Goal: Navigation & Orientation: Find specific page/section

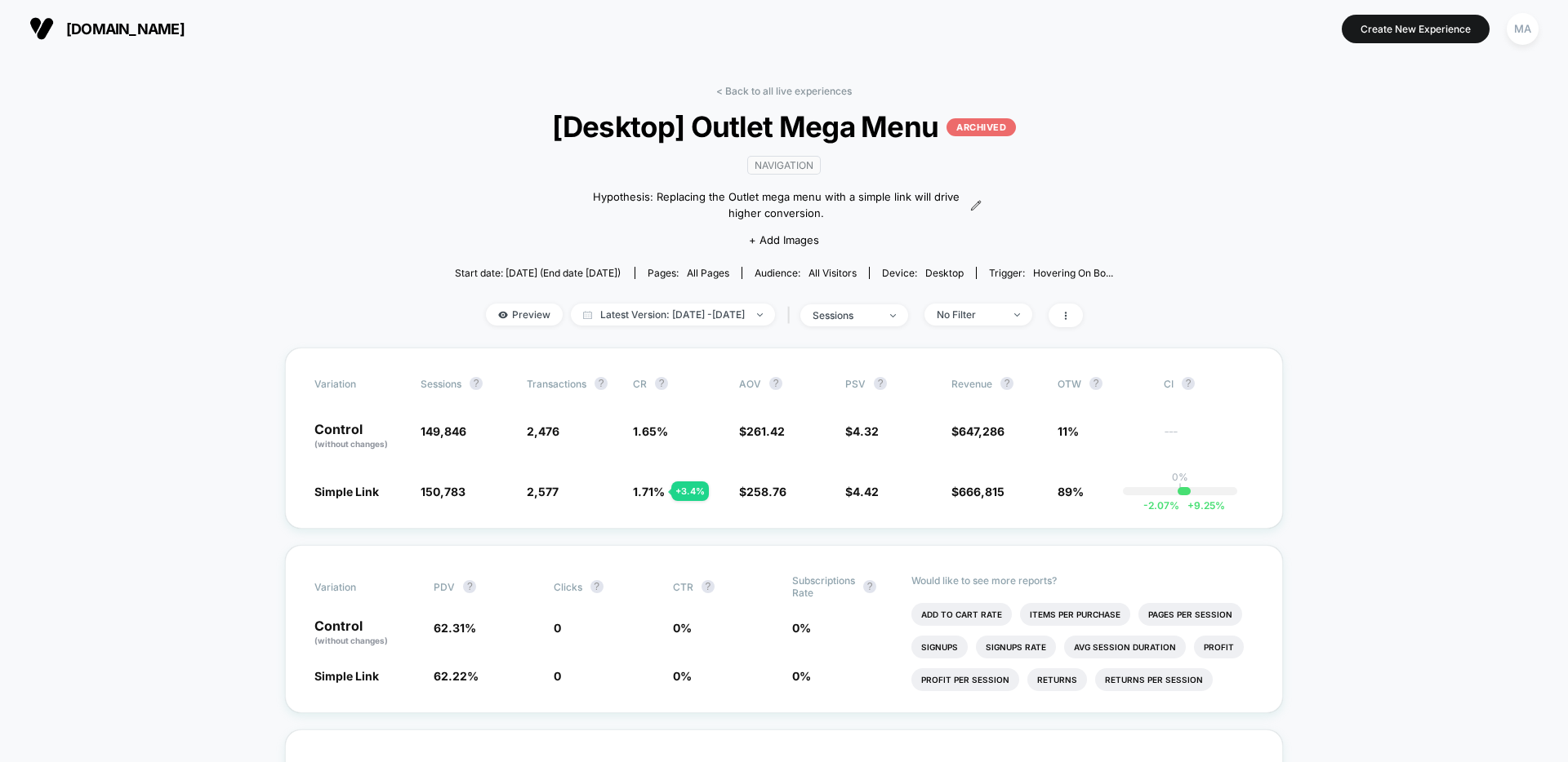
click at [761, 91] on link "< Back to all live experiences" at bounding box center [784, 90] width 136 height 12
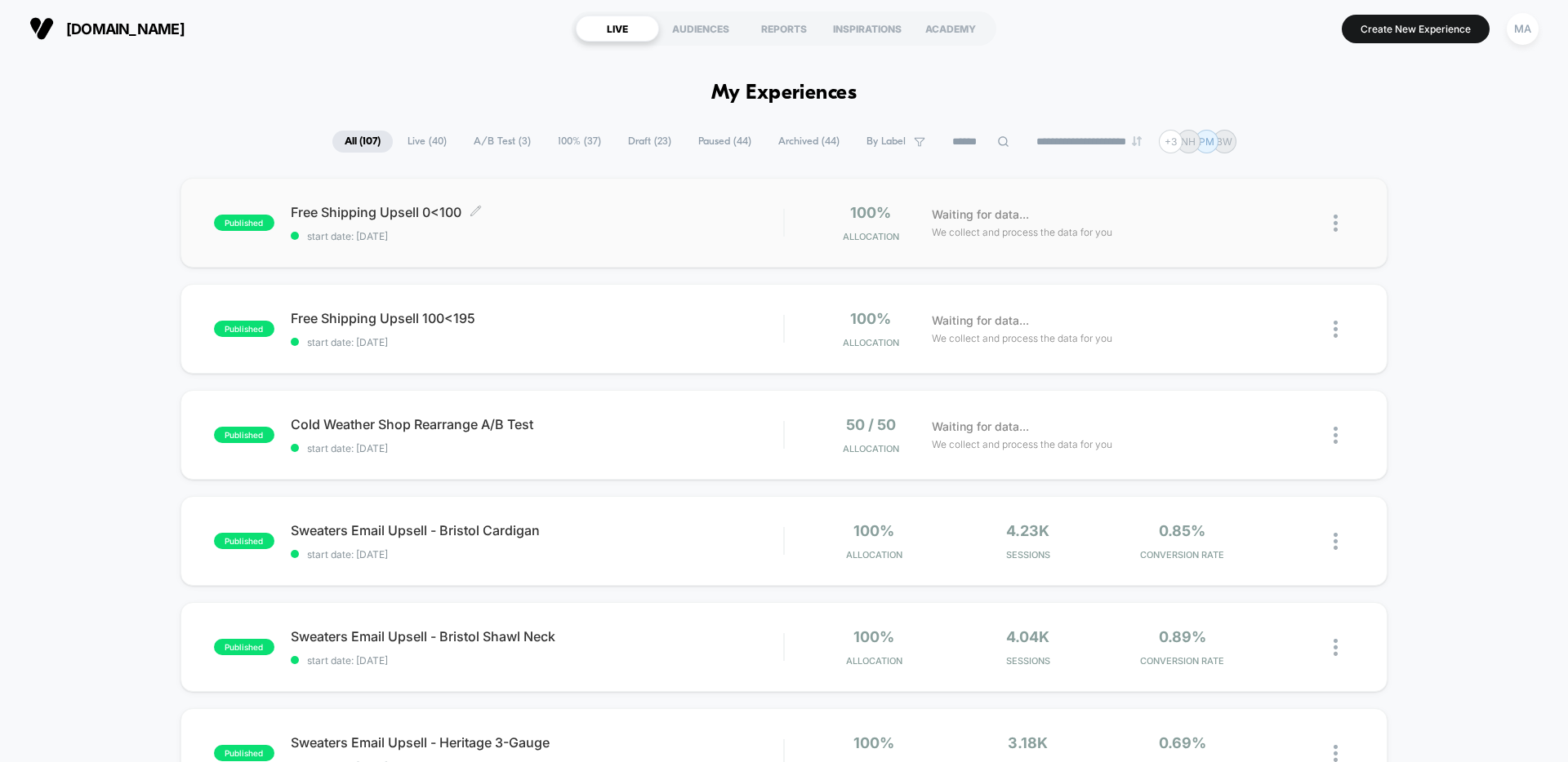
click at [593, 216] on span "Free Shipping Upsell 0<100 Click to edit experience details" at bounding box center [536, 213] width 492 height 16
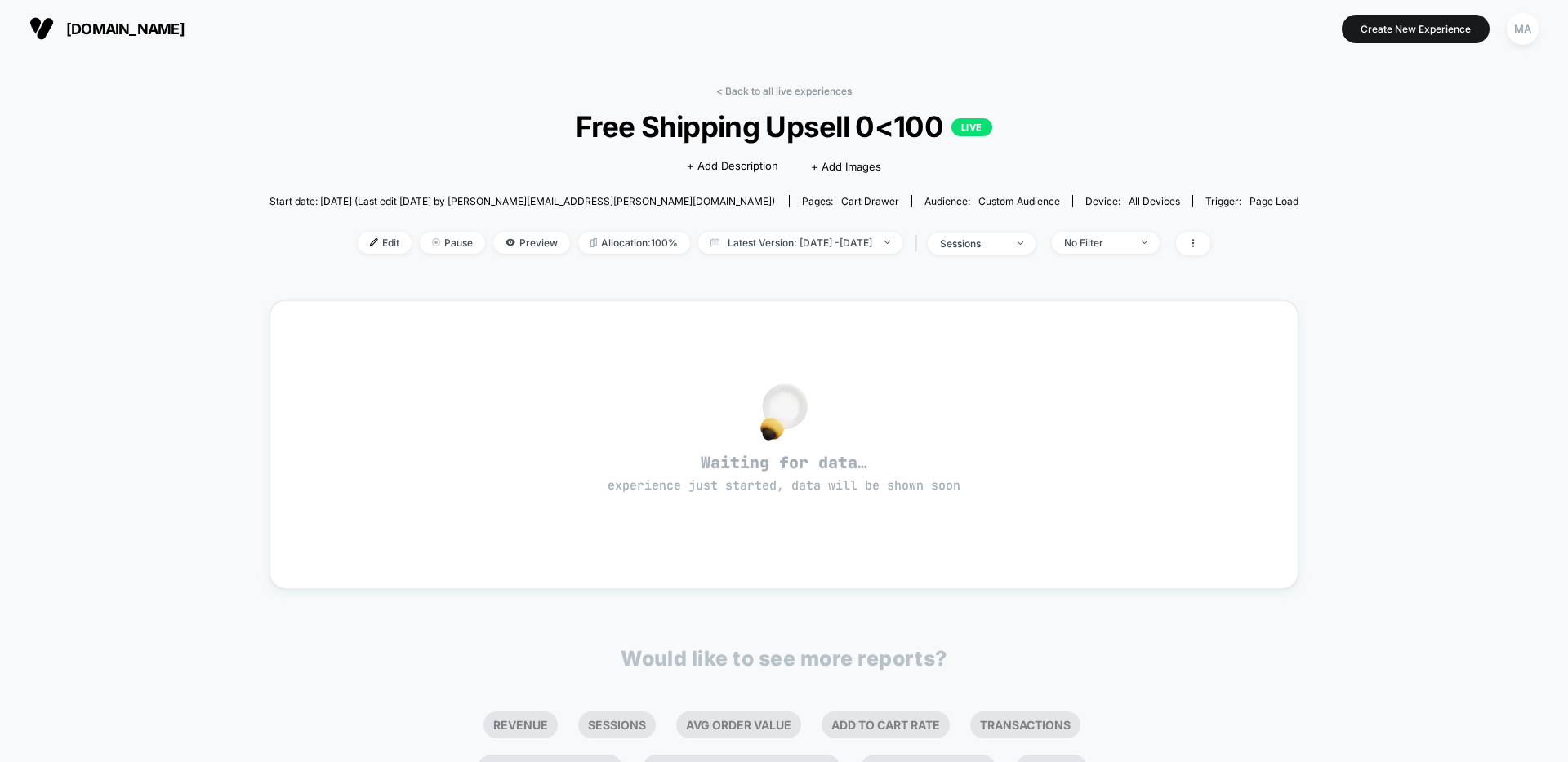
click at [789, 102] on div "< Back to all live experiences Free Shipping Upsell 0<100 LIVE Click to edit ex…" at bounding box center [784, 180] width 1029 height 191
click at [793, 92] on link "< Back to all live experiences" at bounding box center [784, 90] width 136 height 12
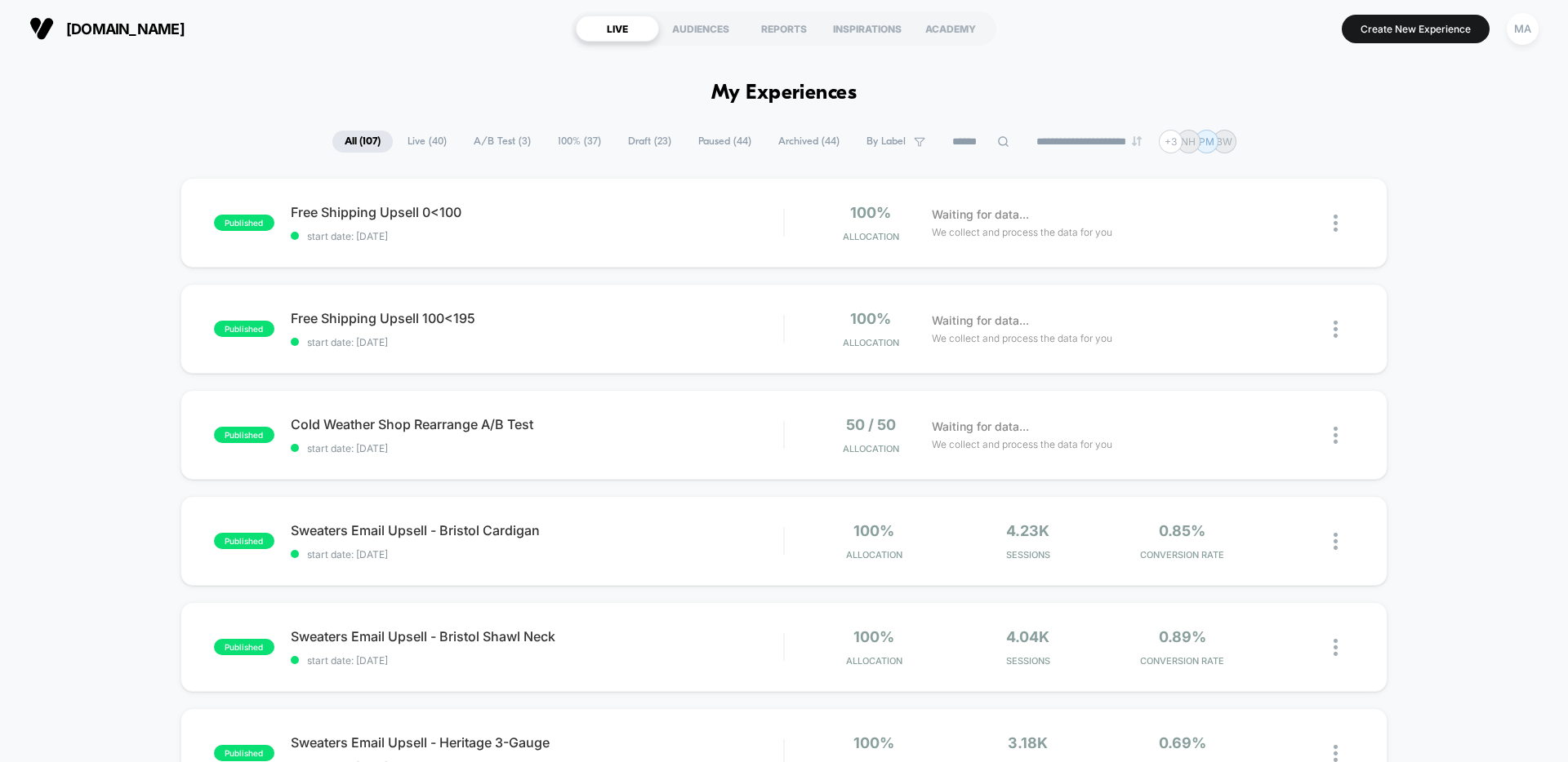
click at [501, 146] on span "A/B Test ( 3 )" at bounding box center [502, 141] width 81 height 22
